Goal: Check status: Check status

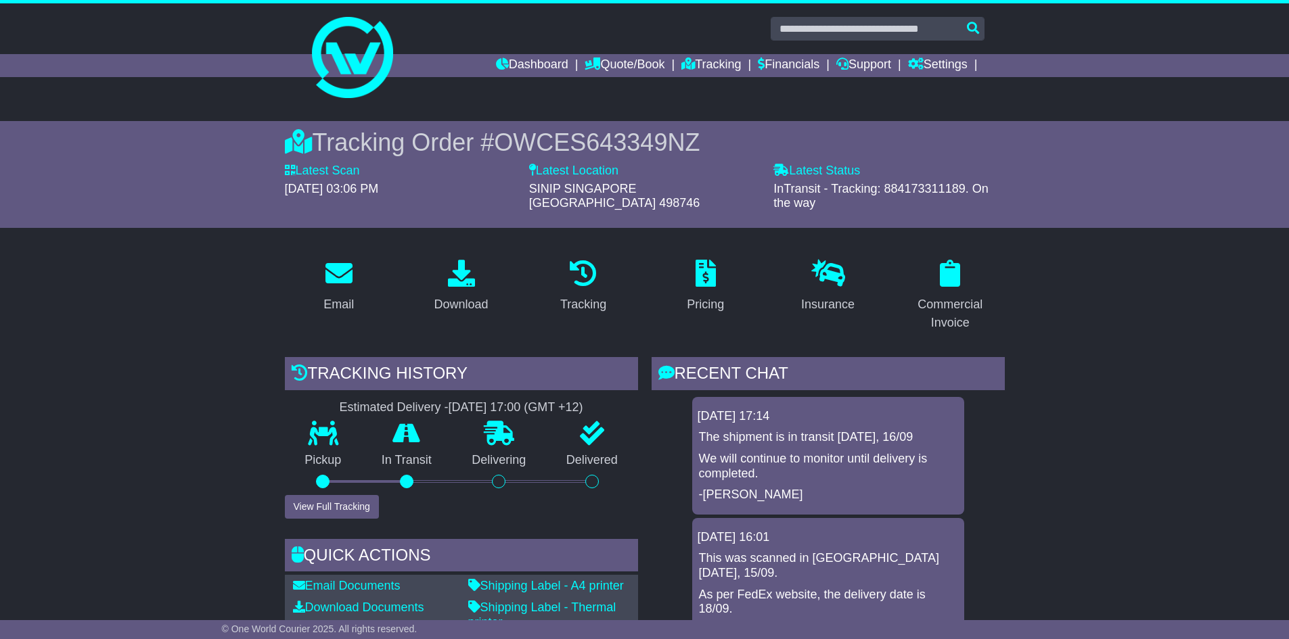
scroll to position [203, 0]
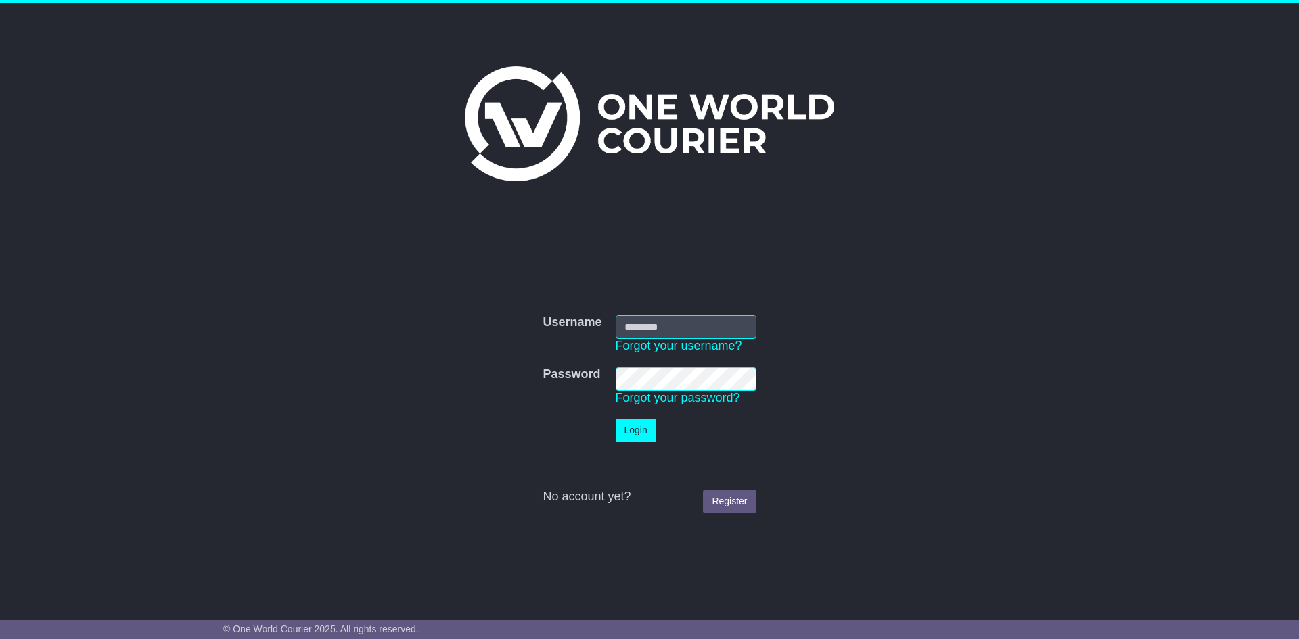
type input "**********"
click at [641, 427] on button "Login" at bounding box center [636, 431] width 41 height 24
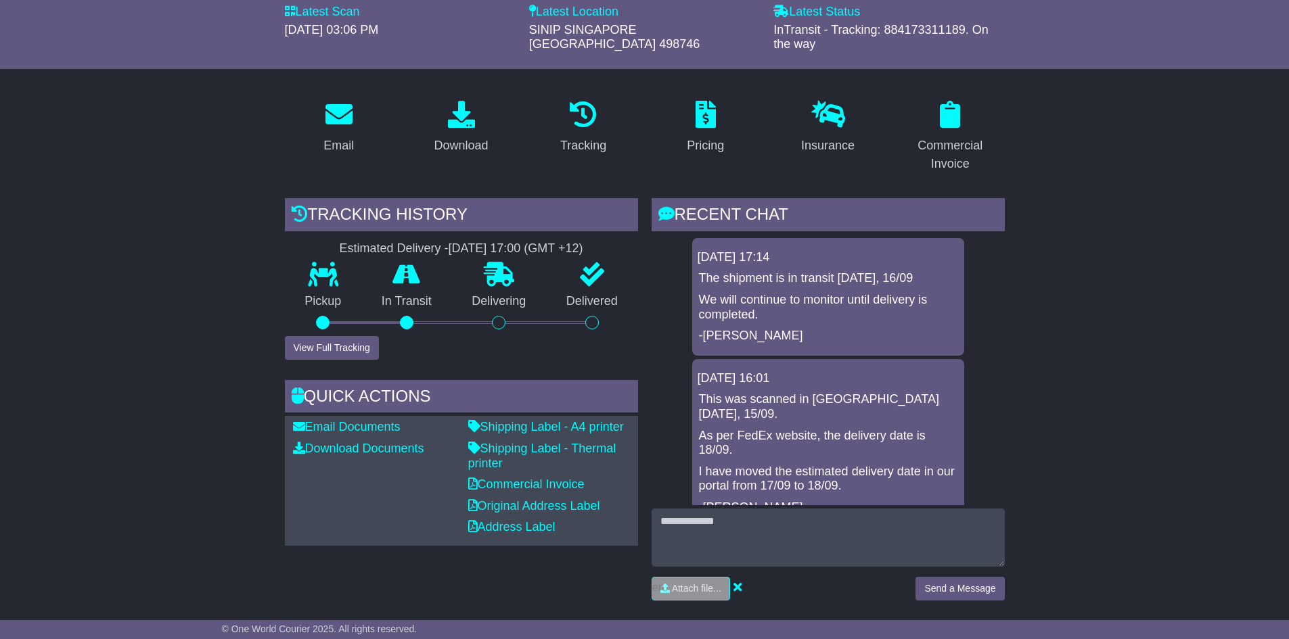
scroll to position [135, 0]
